Goal: Task Accomplishment & Management: Complete application form

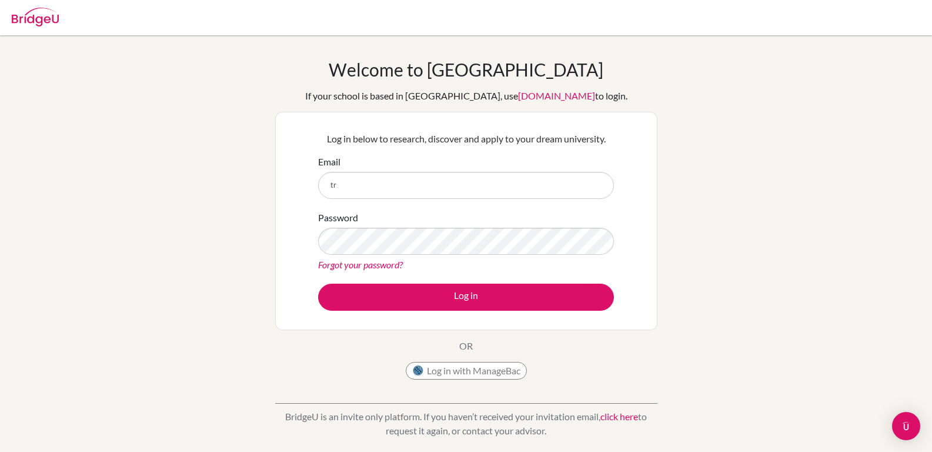
type input "[EMAIL_ADDRESS][DOMAIN_NAME]"
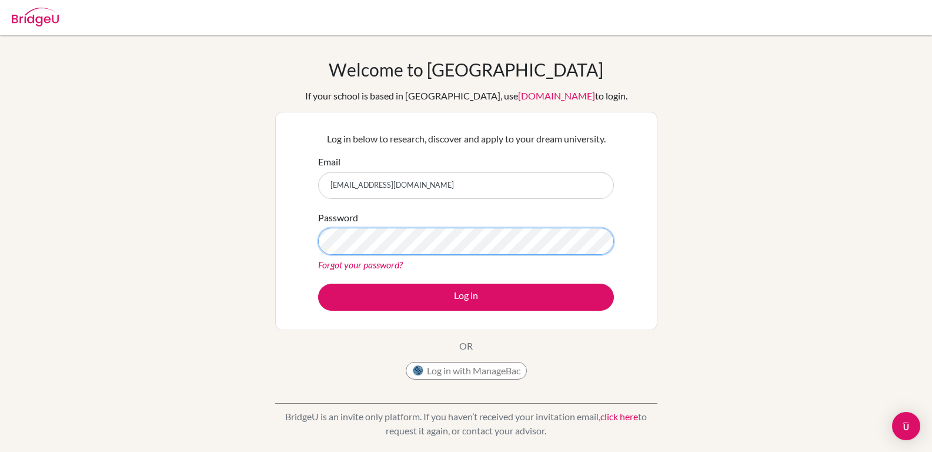
click at [318, 284] on button "Log in" at bounding box center [466, 297] width 296 height 27
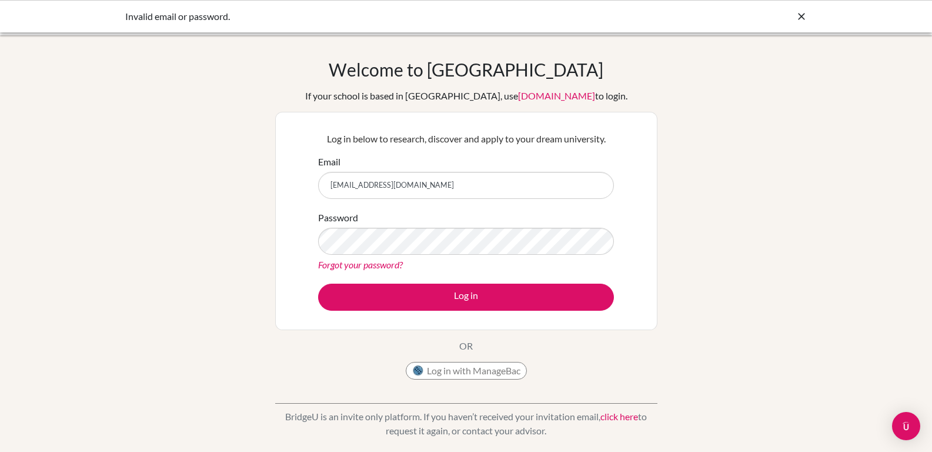
type input "[EMAIL_ADDRESS][DOMAIN_NAME]"
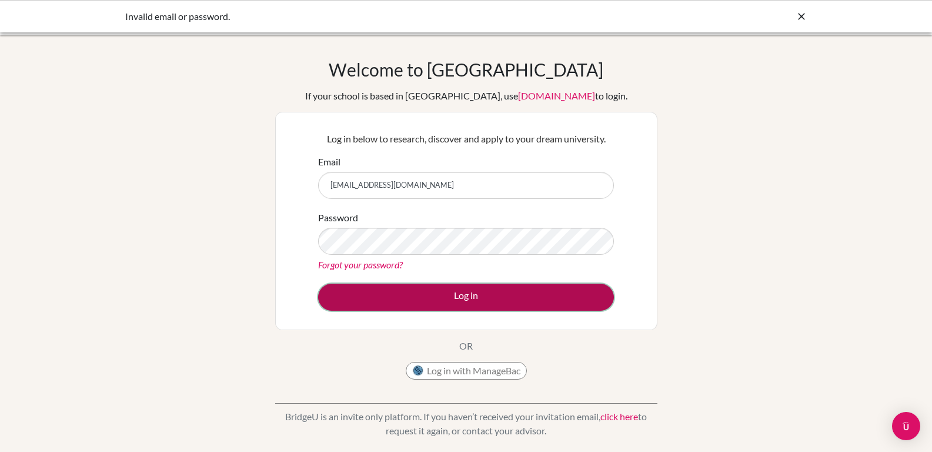
click at [462, 296] on button "Log in" at bounding box center [466, 297] width 296 height 27
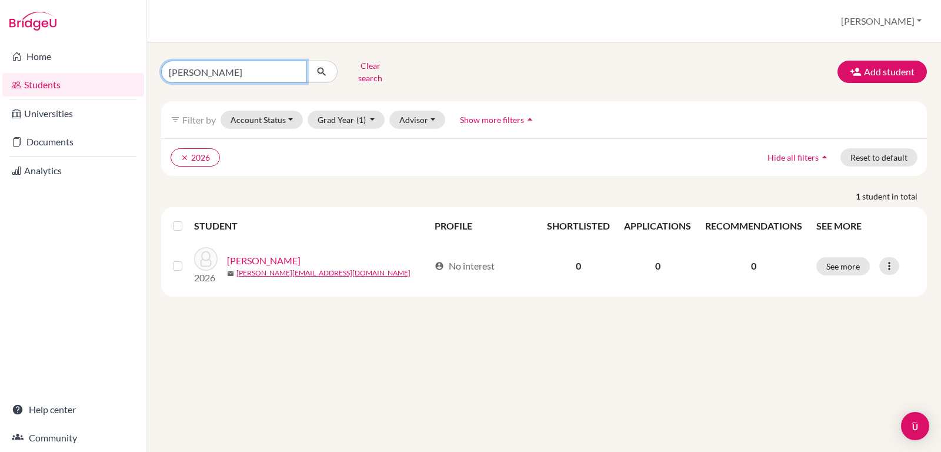
click at [219, 74] on input "christabel" at bounding box center [234, 72] width 146 height 22
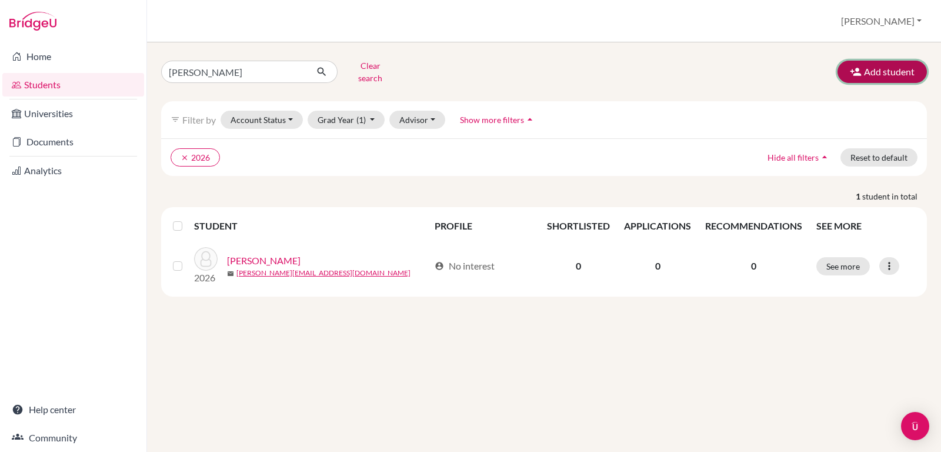
click at [848, 64] on button "Add student" at bounding box center [882, 72] width 89 height 22
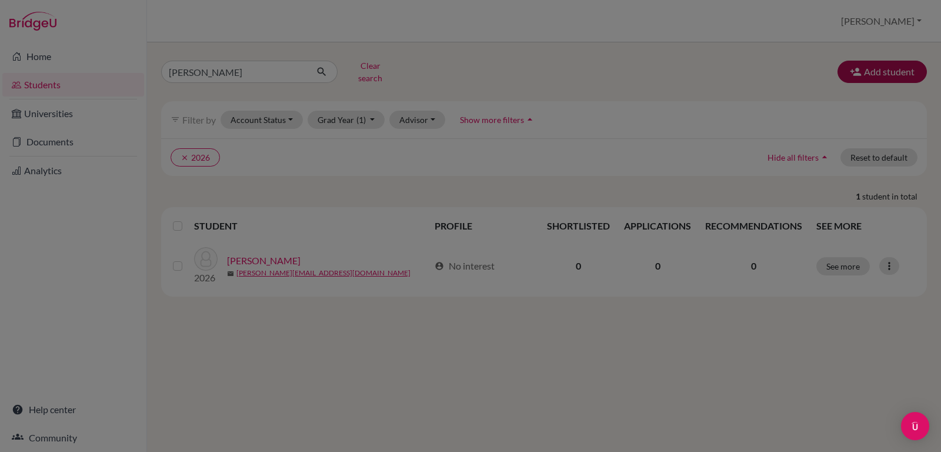
click at [848, 64] on div at bounding box center [470, 226] width 941 height 452
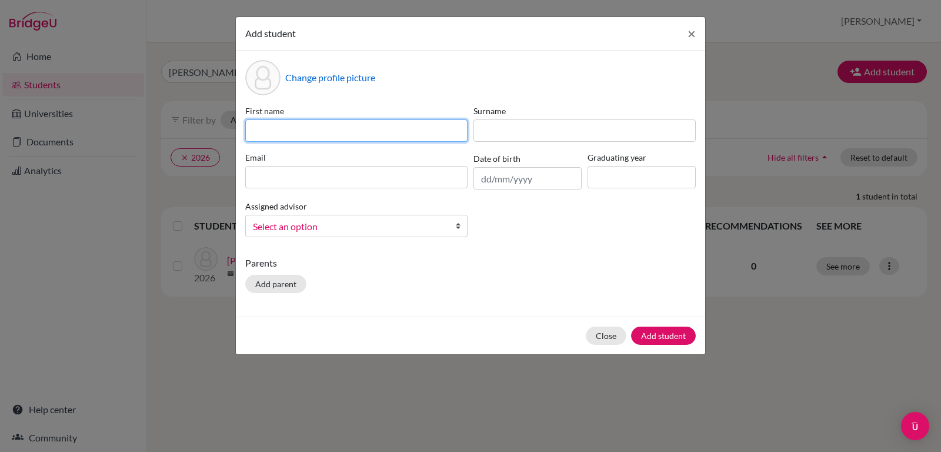
click at [339, 132] on input at bounding box center [356, 130] width 222 height 22
type input "Chritabel"
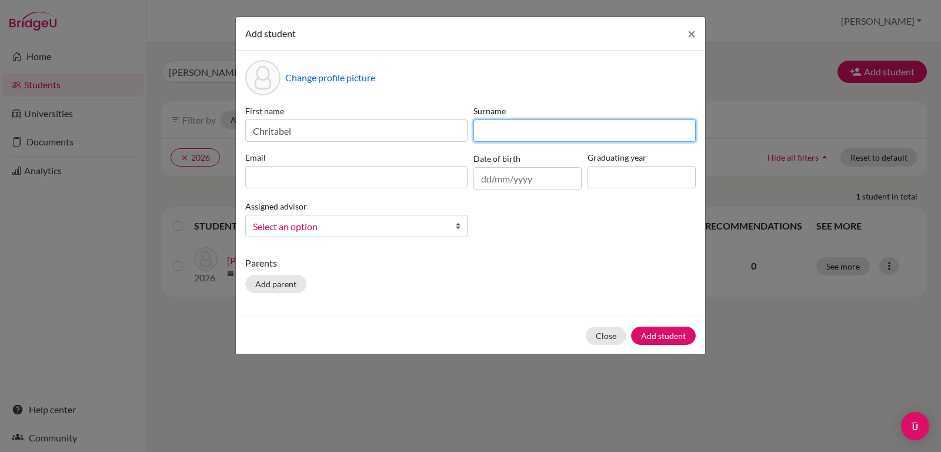
click at [492, 124] on input at bounding box center [585, 130] width 222 height 22
type input "Magezi"
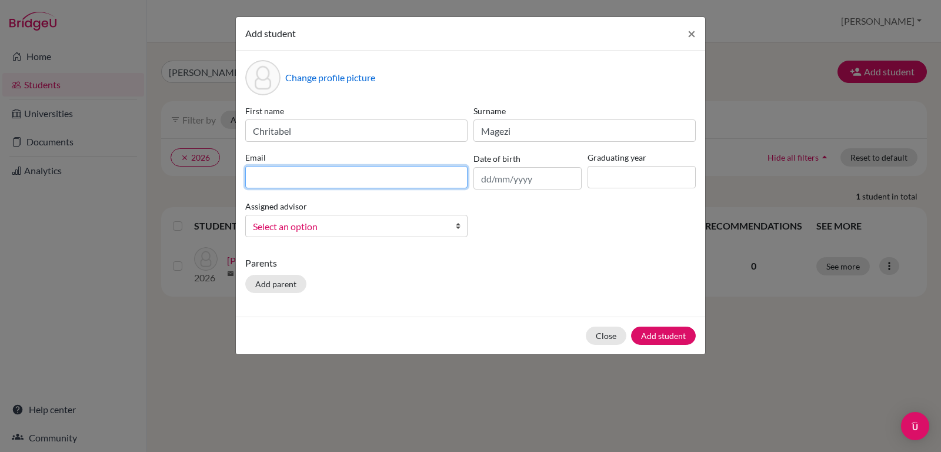
click at [412, 173] on input at bounding box center [356, 177] width 222 height 22
type input "magezichristabel@gmail.com"
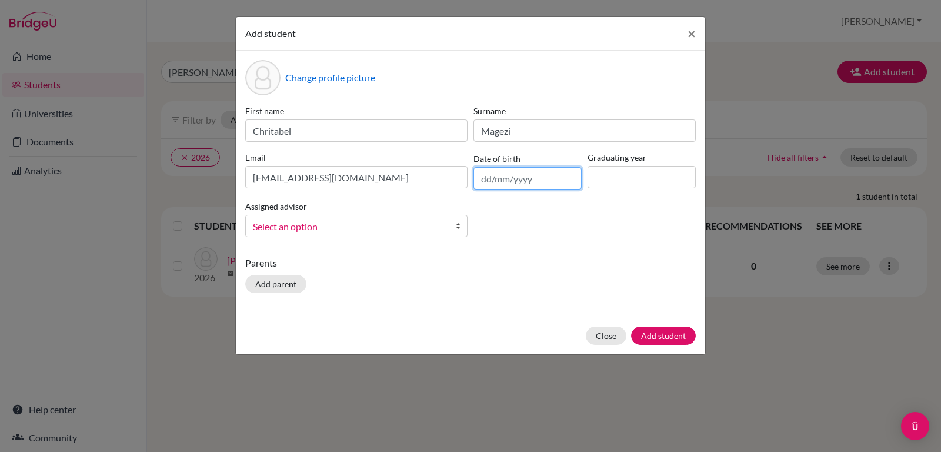
click at [497, 181] on input "text" at bounding box center [528, 178] width 108 height 22
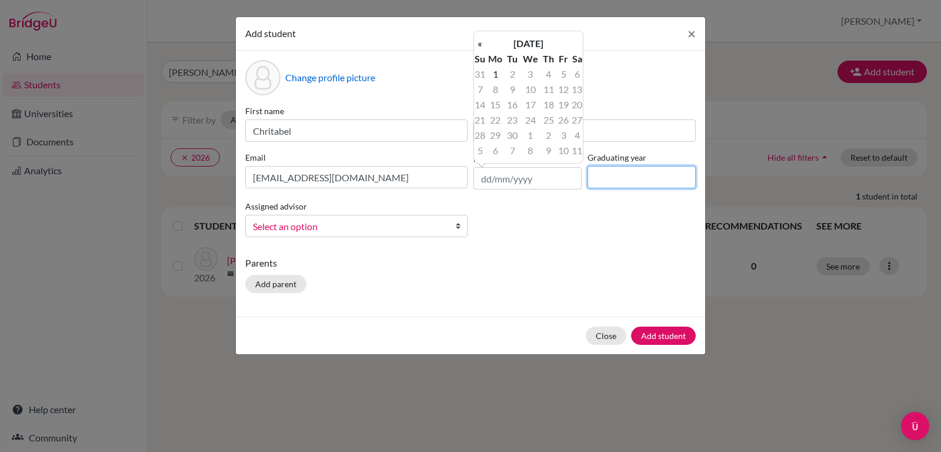
click at [617, 180] on input at bounding box center [642, 177] width 108 height 22
type input "2026"
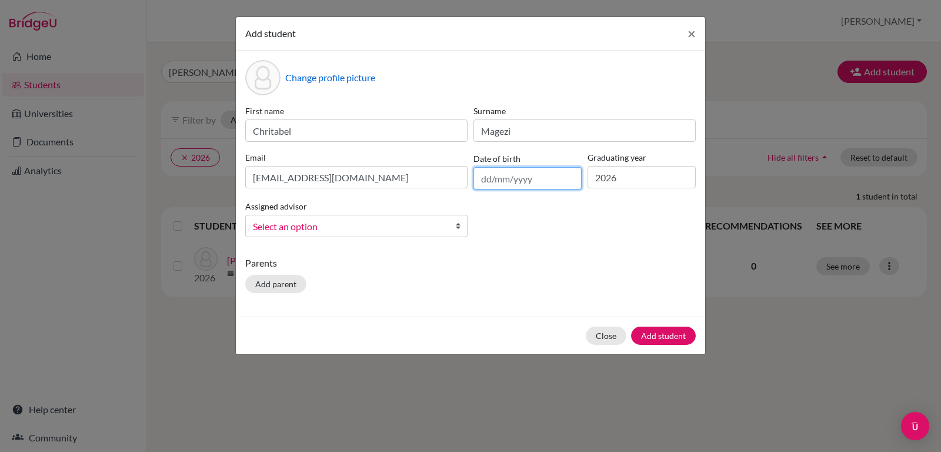
click at [548, 176] on input "text" at bounding box center [528, 178] width 108 height 22
click at [490, 181] on input "text" at bounding box center [528, 178] width 108 height 22
click at [490, 182] on input "text" at bounding box center [528, 178] width 108 height 22
click at [482, 179] on input "text" at bounding box center [528, 178] width 108 height 22
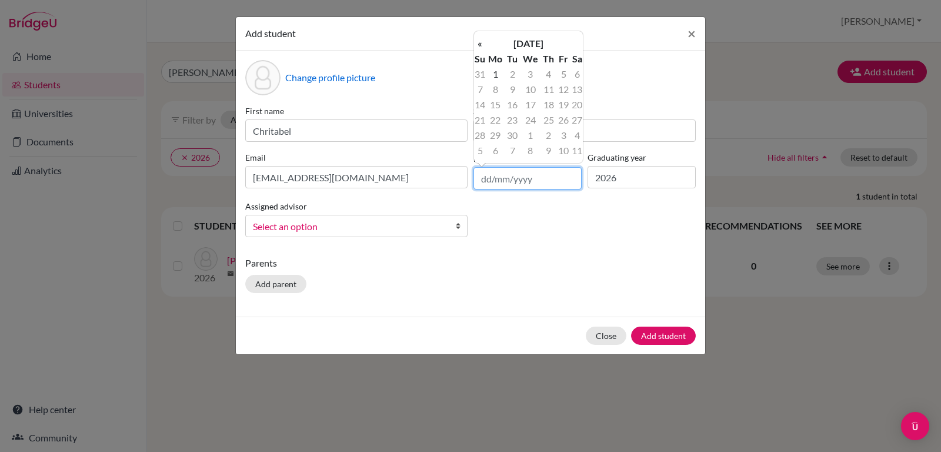
click at [482, 179] on input "text" at bounding box center [528, 178] width 108 height 22
type input "05/07/2009"
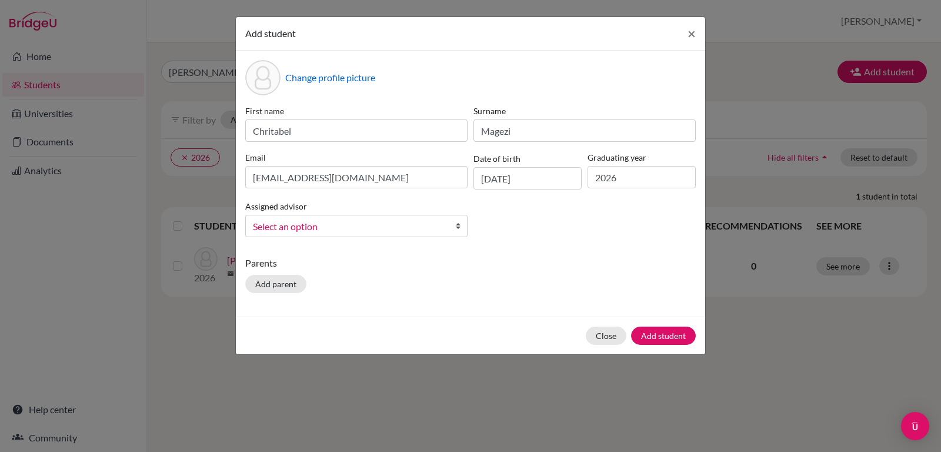
click at [525, 231] on div "First name Chritabel Surname Magezi Email magezichristabel@gmail.com Date of bi…" at bounding box center [470, 176] width 456 height 142
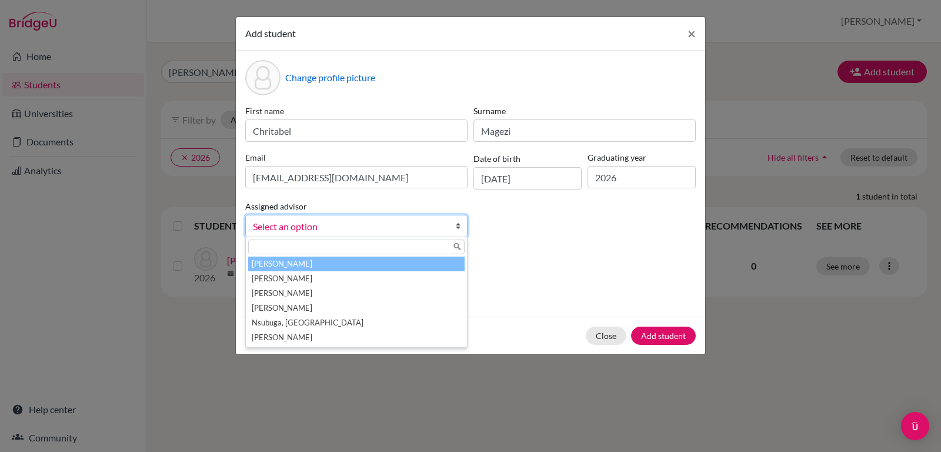
click at [460, 225] on b at bounding box center [461, 225] width 12 height 21
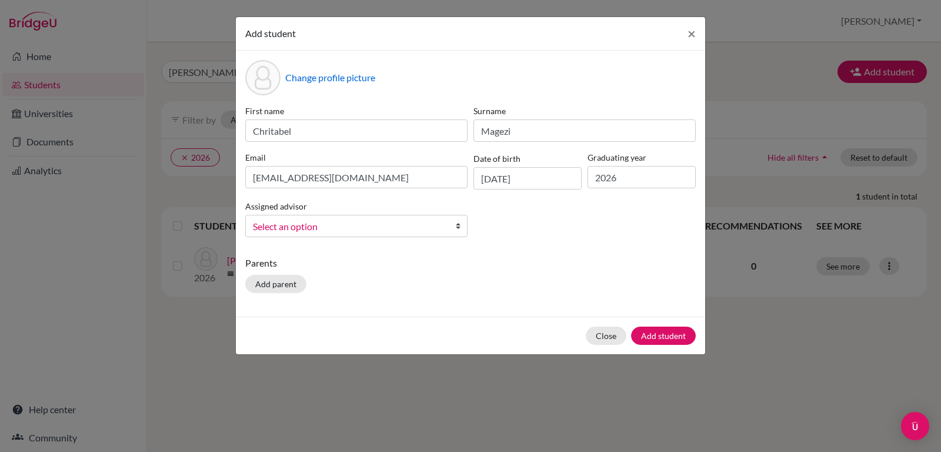
click at [460, 225] on b at bounding box center [461, 225] width 12 height 21
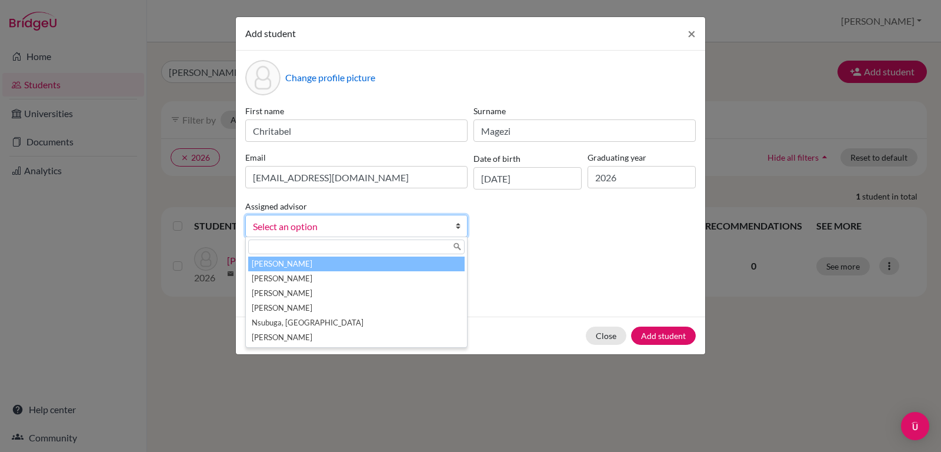
click at [460, 225] on b at bounding box center [461, 225] width 12 height 21
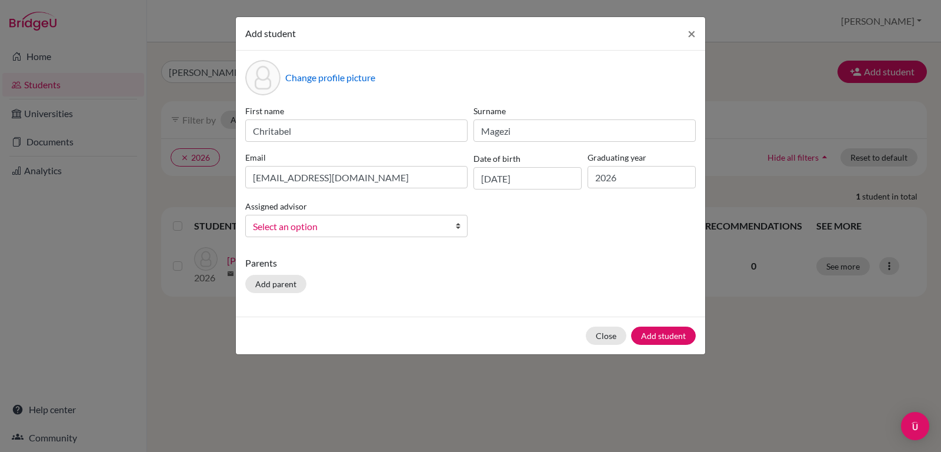
click at [460, 225] on b at bounding box center [461, 225] width 12 height 21
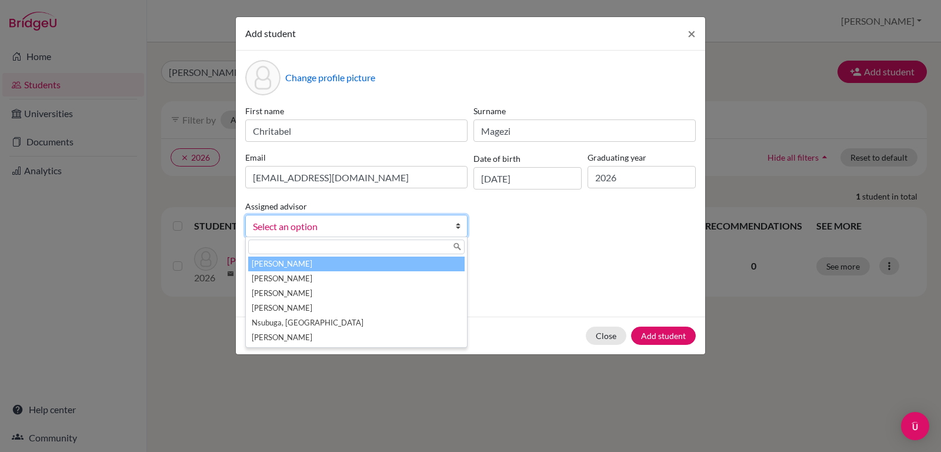
click at [460, 226] on b at bounding box center [461, 225] width 12 height 21
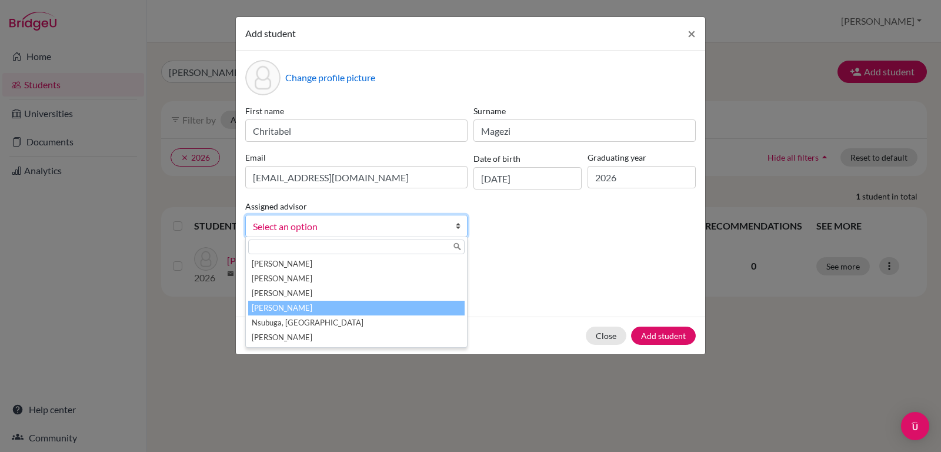
click at [394, 308] on li "Nsubuga, Brenda" at bounding box center [356, 308] width 216 height 15
click at [394, 308] on div "Change profile picture First name Chritabel Surname Magezi Email magezichristab…" at bounding box center [470, 184] width 469 height 266
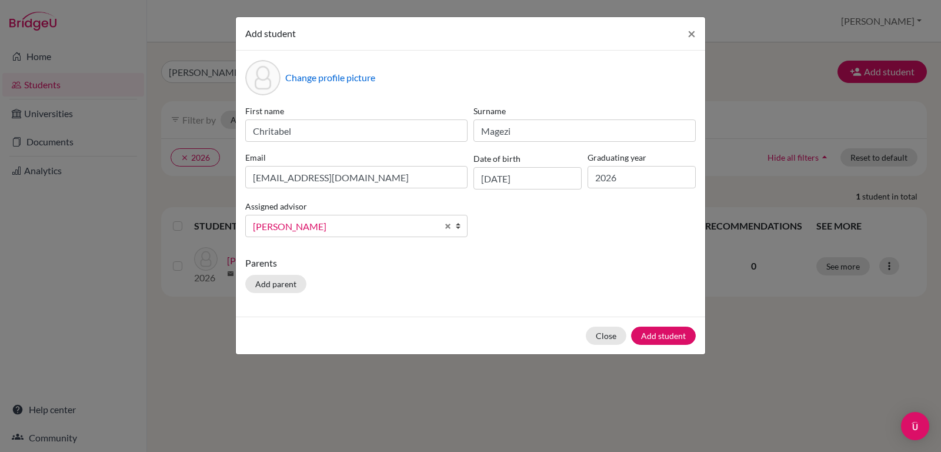
click at [482, 285] on div "Parents Add parent" at bounding box center [470, 277] width 451 height 42
click at [648, 335] on button "Add student" at bounding box center [663, 335] width 65 height 18
